Goal: Transaction & Acquisition: Purchase product/service

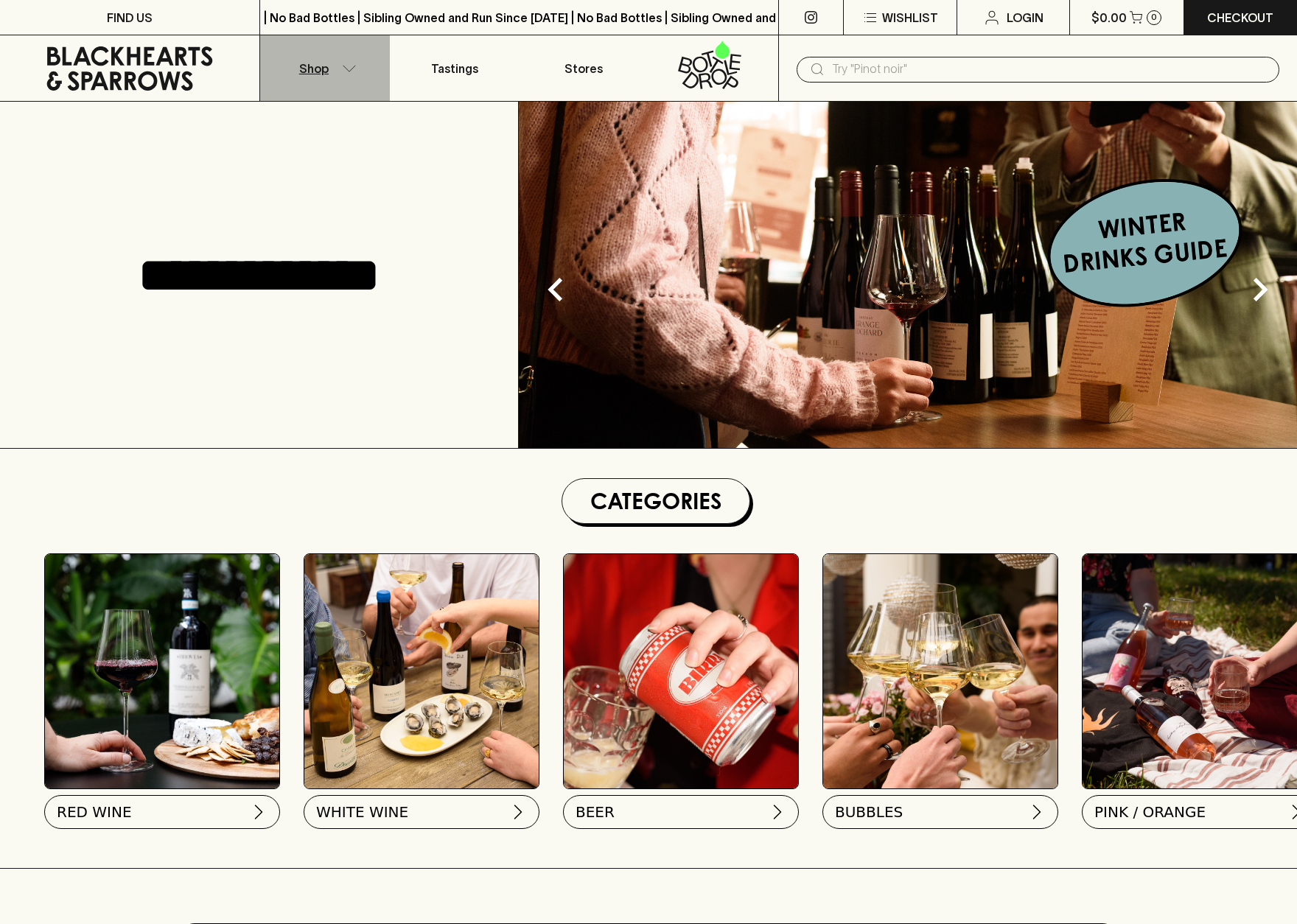
click at [373, 60] on button "Shop" at bounding box center [325, 68] width 130 height 66
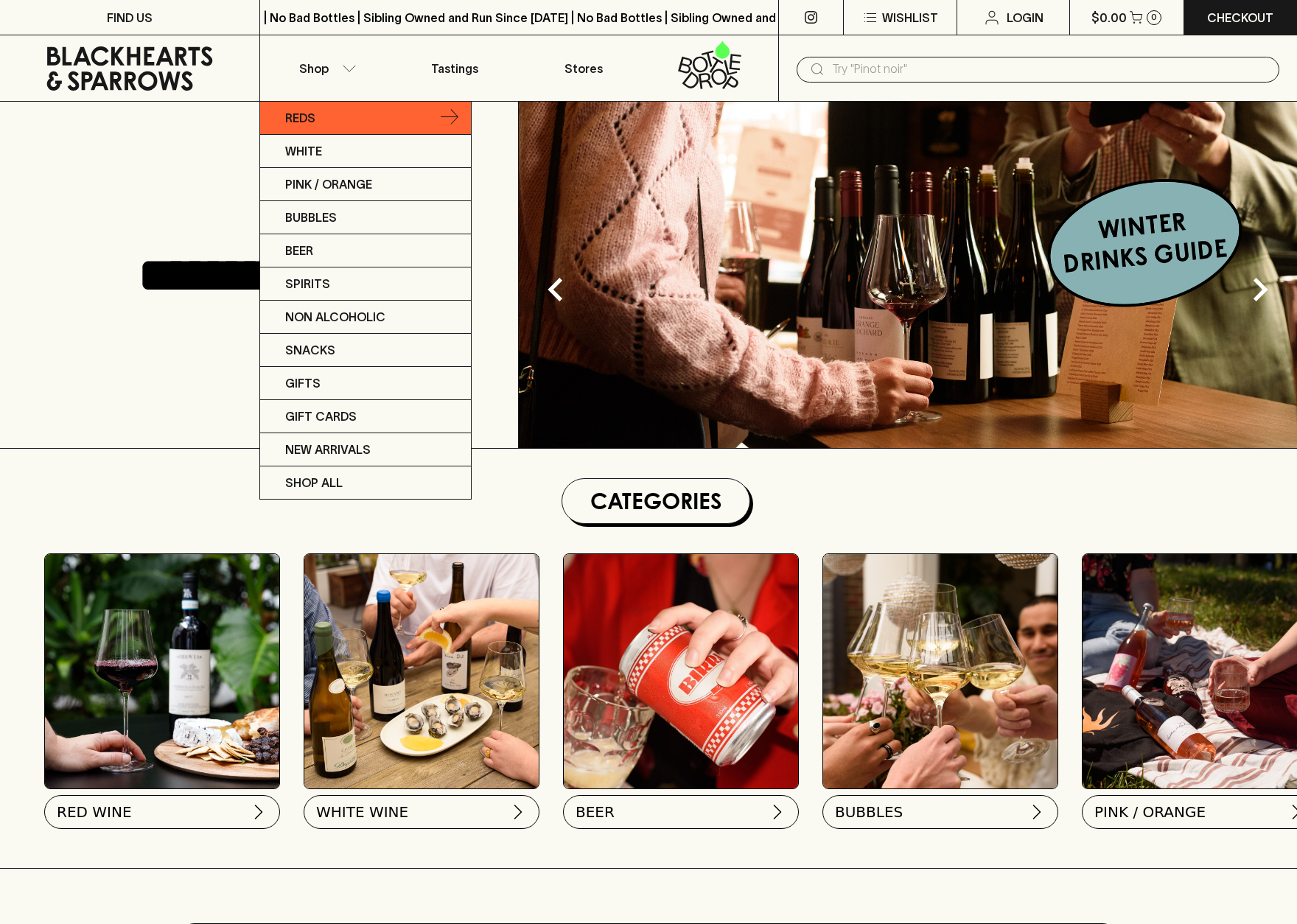
click at [305, 114] on p "Reds" at bounding box center [300, 118] width 30 height 18
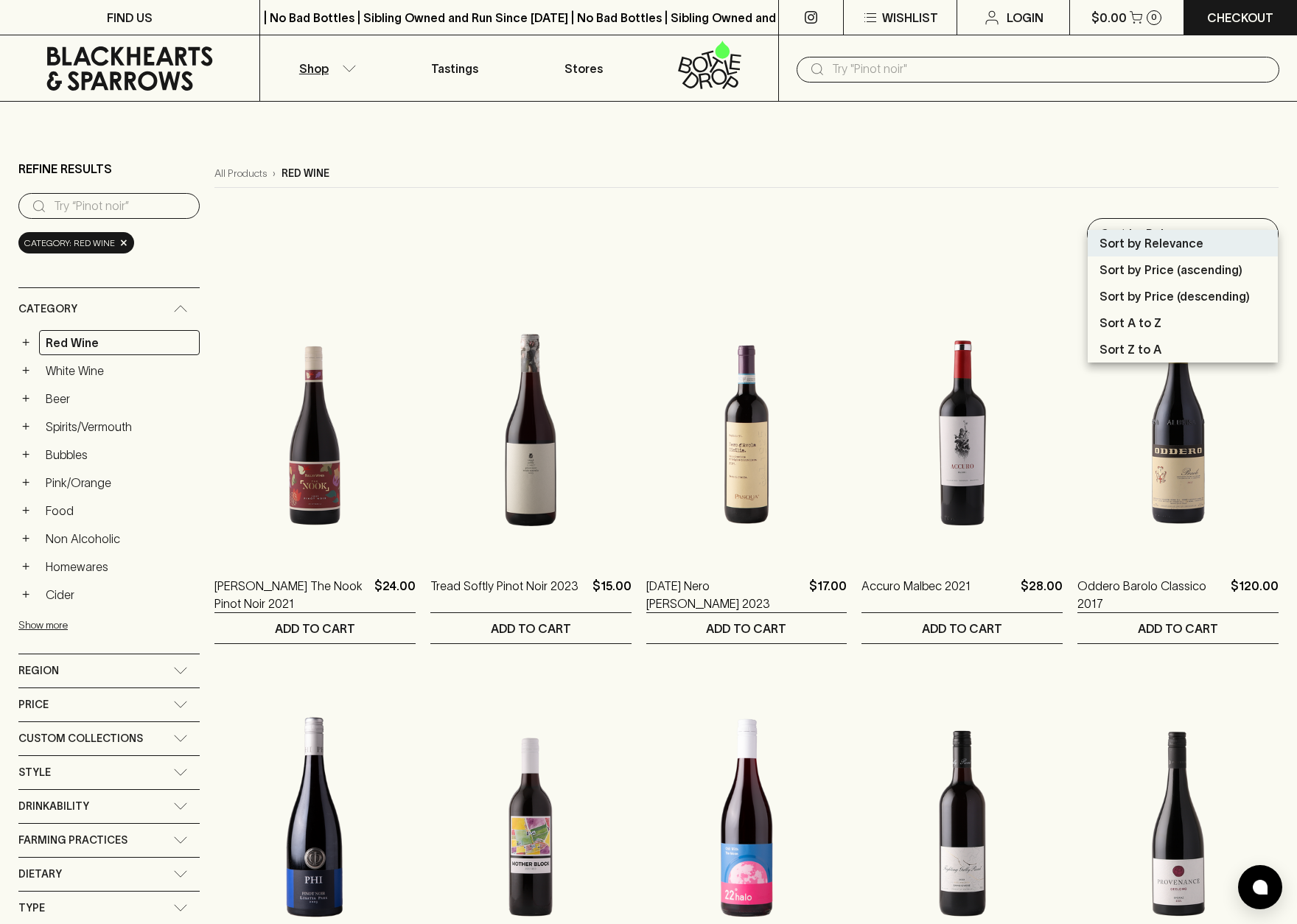
click at [1209, 268] on p "Sort by Price (ascending)" at bounding box center [1171, 269] width 143 height 18
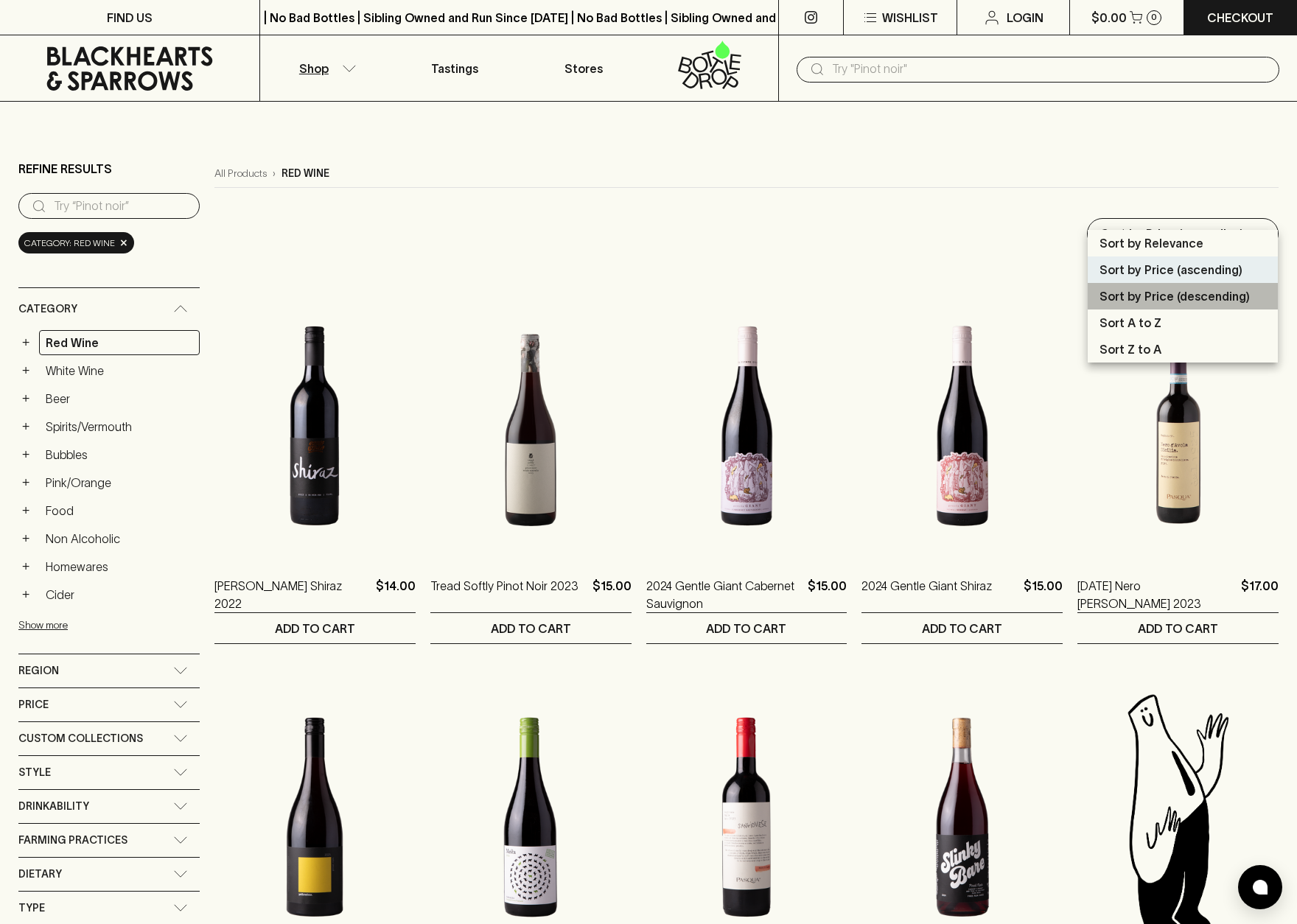
click at [1206, 296] on p "Sort by Price (descending)" at bounding box center [1174, 296] width 151 height 18
type input "price:desc"
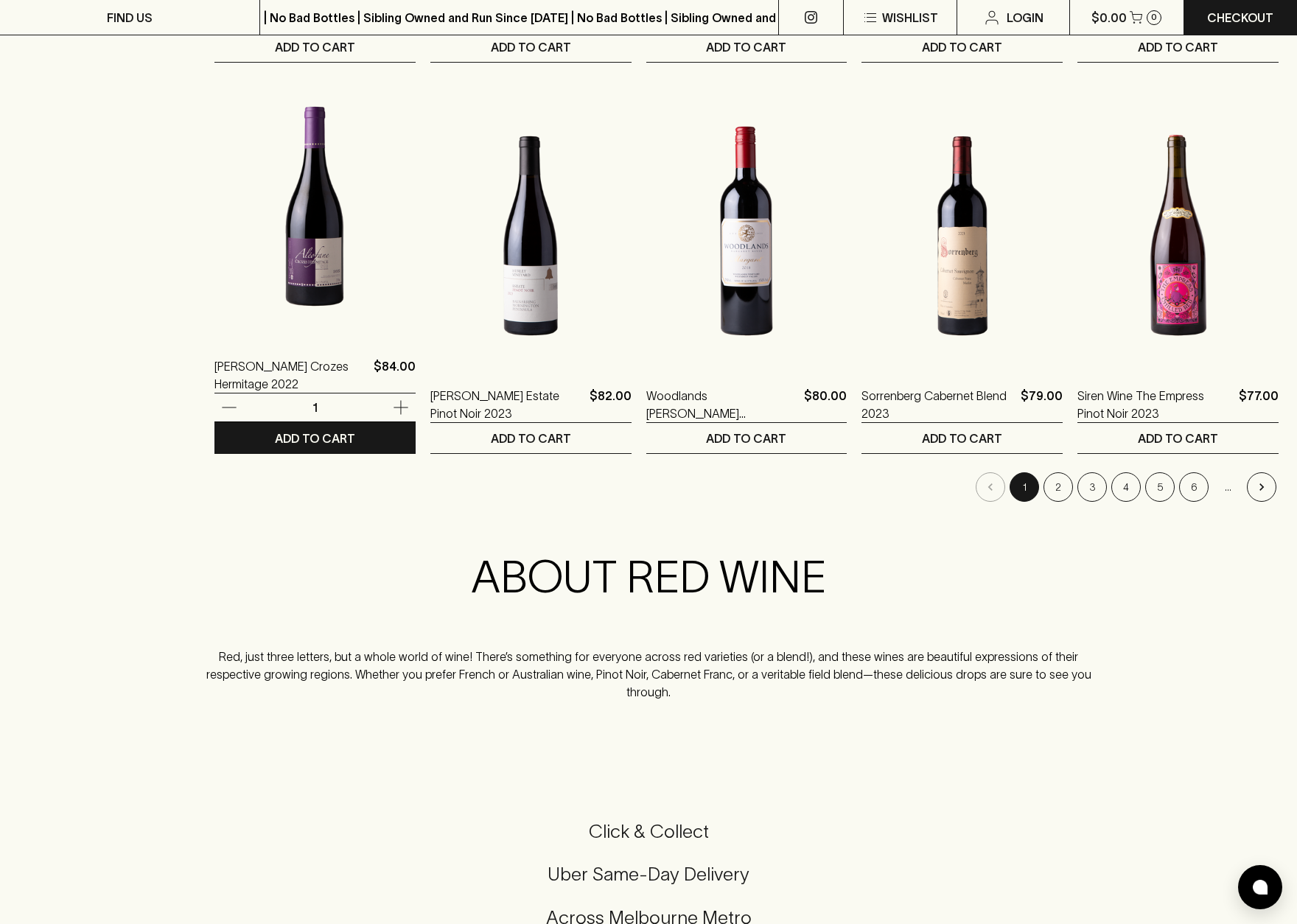
scroll to position [1467, 0]
